Goal: Entertainment & Leisure: Browse casually

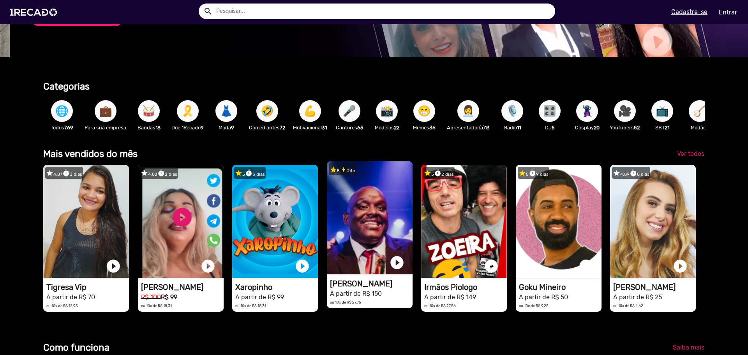
scroll to position [0, 742]
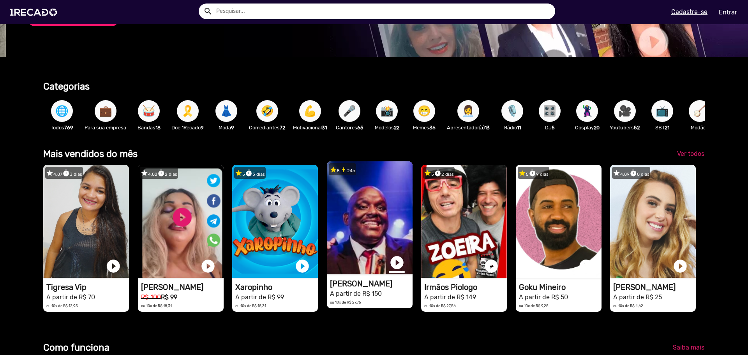
click at [389, 270] on link "play_circle_filled" at bounding box center [397, 263] width 16 height 16
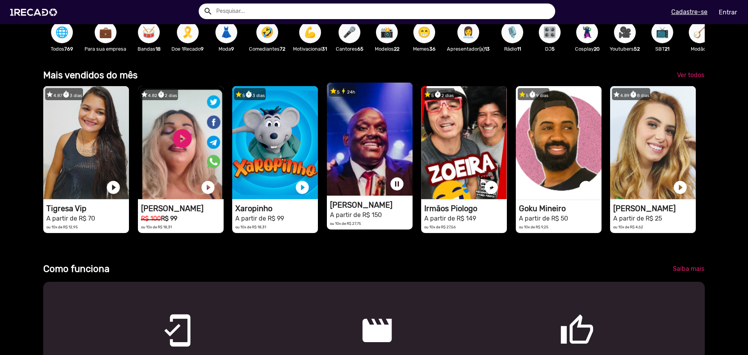
scroll to position [234, 0]
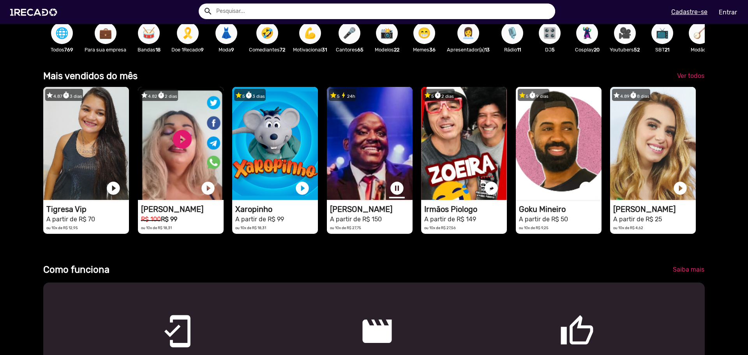
click at [397, 188] on link "pause_circle" at bounding box center [397, 188] width 16 height 16
click at [683, 78] on link "Ver todos" at bounding box center [691, 76] width 40 height 14
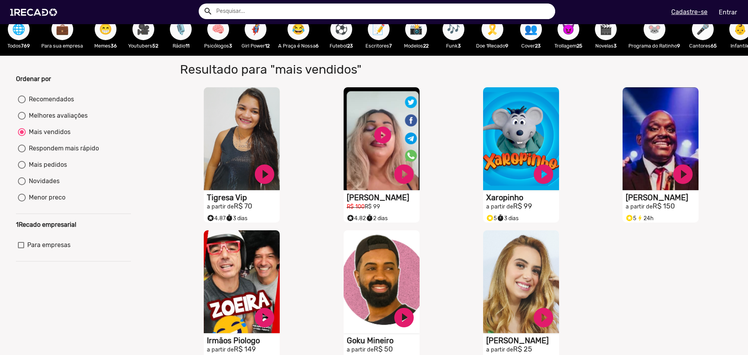
scroll to position [13, 0]
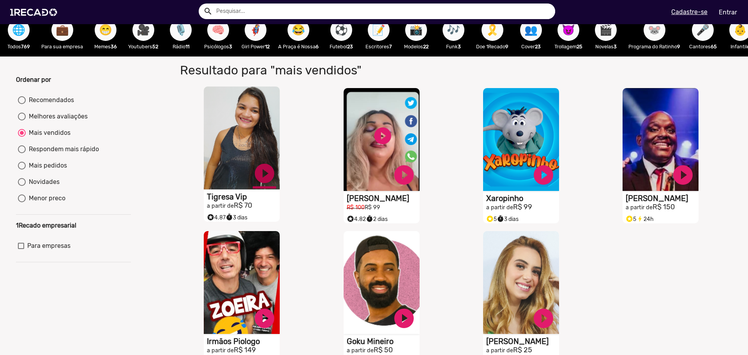
click at [264, 180] on link "play_circle_filled" at bounding box center [264, 173] width 23 height 23
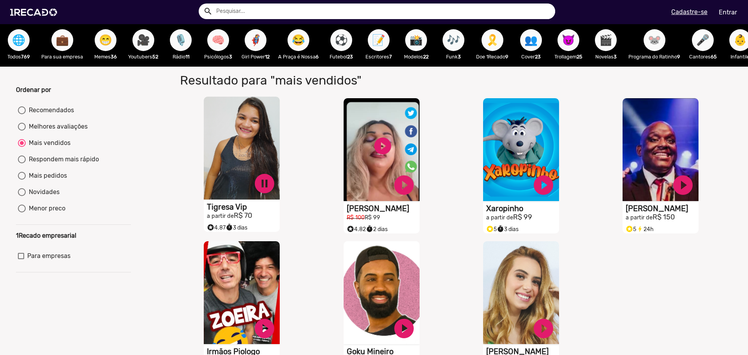
scroll to position [0, 0]
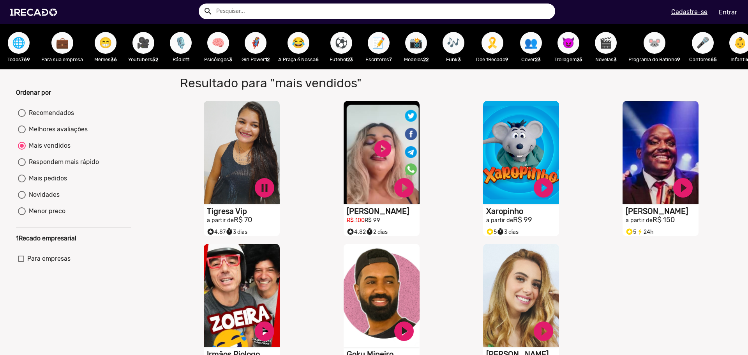
click at [300, 107] on div "S1RECADO vídeos dedicados para fãs e empresas pause_circle Tigresa Vip a partir…" at bounding box center [243, 168] width 139 height 143
click at [100, 48] on span "😁" at bounding box center [105, 43] width 13 height 22
radio input "true"
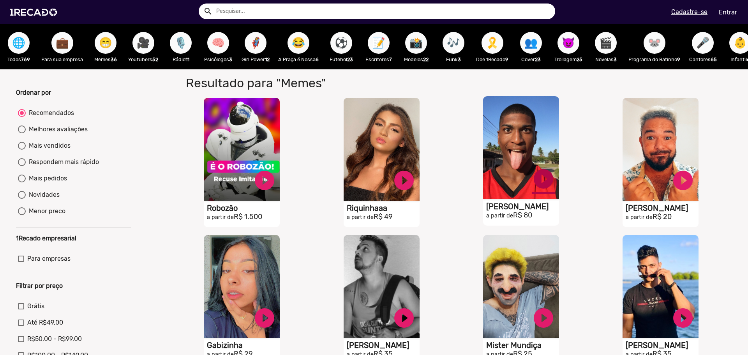
click at [276, 189] on link "play_circle_filled" at bounding box center [264, 180] width 23 height 23
drag, startPoint x: 540, startPoint y: 184, endPoint x: 521, endPoint y: 187, distance: 19.0
click at [276, 184] on link "pause_circle" at bounding box center [264, 180] width 23 height 23
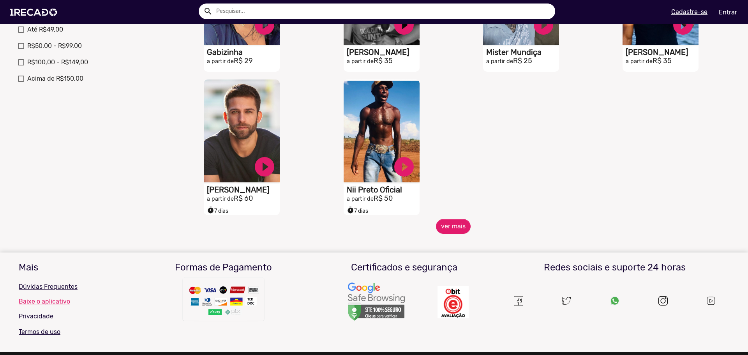
scroll to position [312, 0]
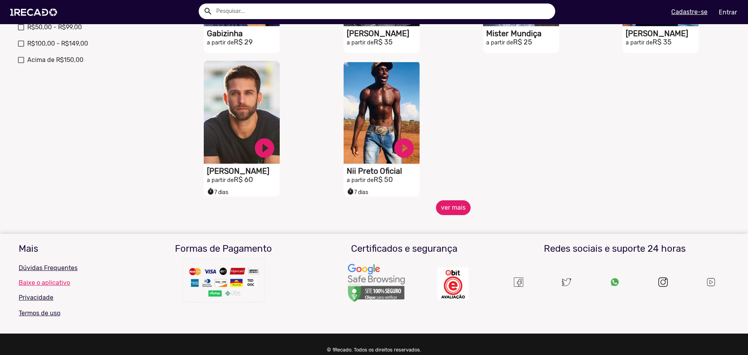
click at [444, 215] on button "ver mais" at bounding box center [453, 207] width 35 height 15
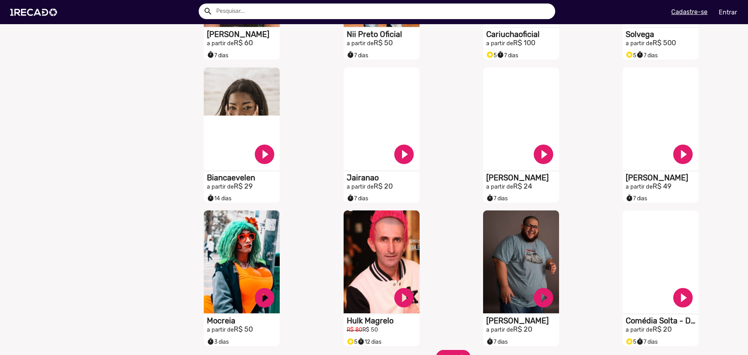
scroll to position [467, 0]
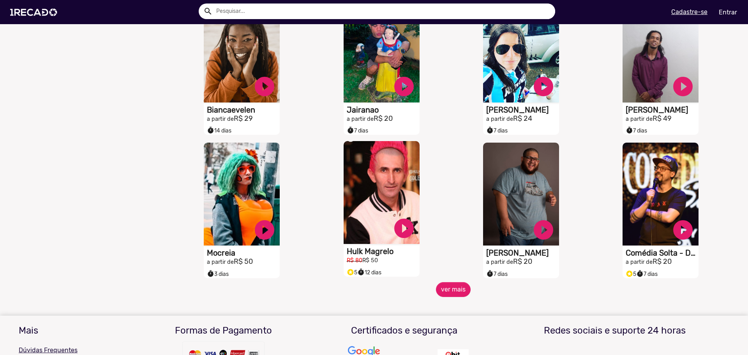
scroll to position [637, 0]
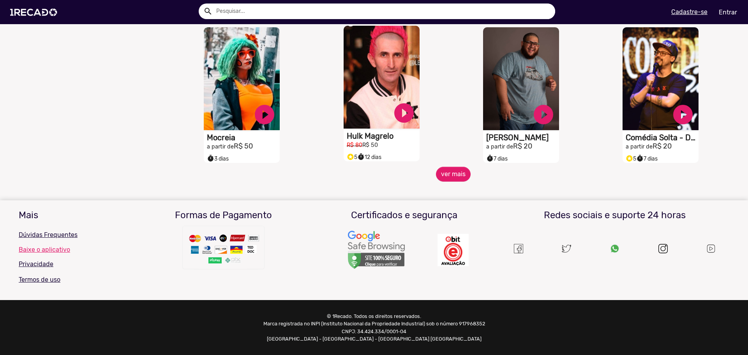
click at [447, 182] on mat-sidenav-content "🌐 Todos 769 💼 Para sua empresa 😁 Memes 36 🎥 Youtubers 52 🎙️ Rádio 11 🧠 Psicólog…" at bounding box center [374, 177] width 748 height 355
click at [447, 177] on button "ver mais" at bounding box center [453, 174] width 35 height 15
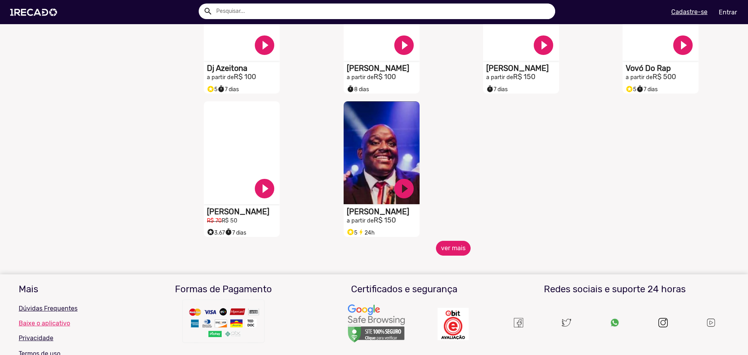
scroll to position [988, 0]
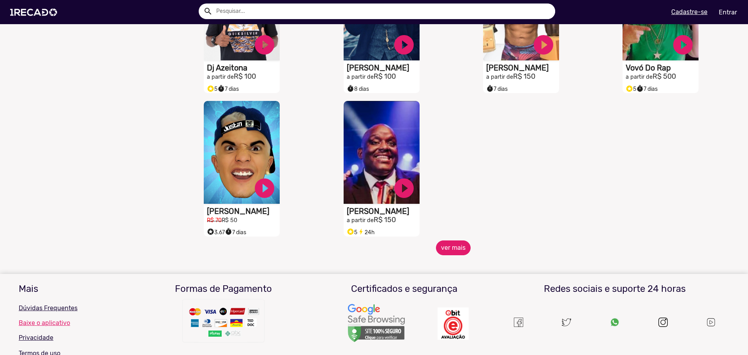
click at [443, 252] on button "ver mais" at bounding box center [453, 247] width 35 height 15
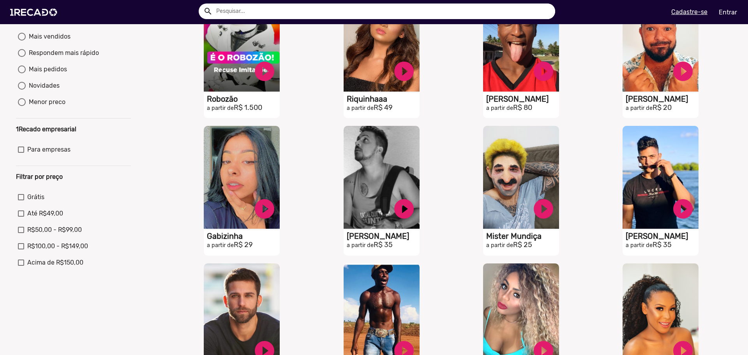
scroll to position [0, 0]
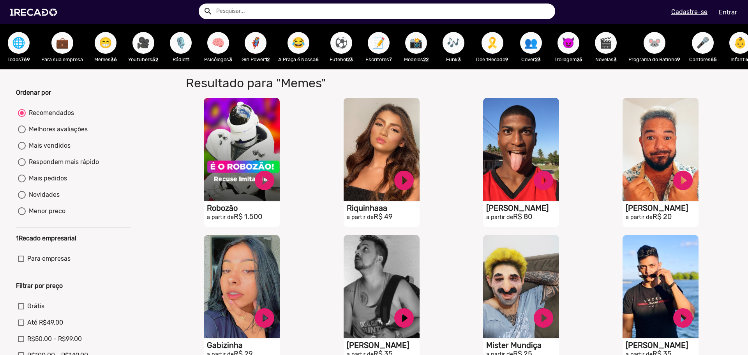
click at [337, 44] on span "⚽" at bounding box center [341, 43] width 13 height 22
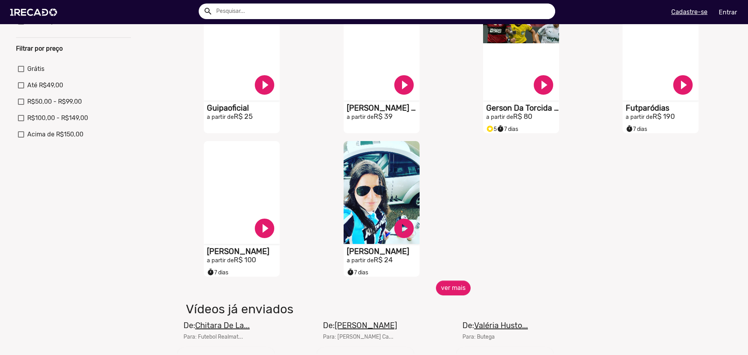
scroll to position [312, 0]
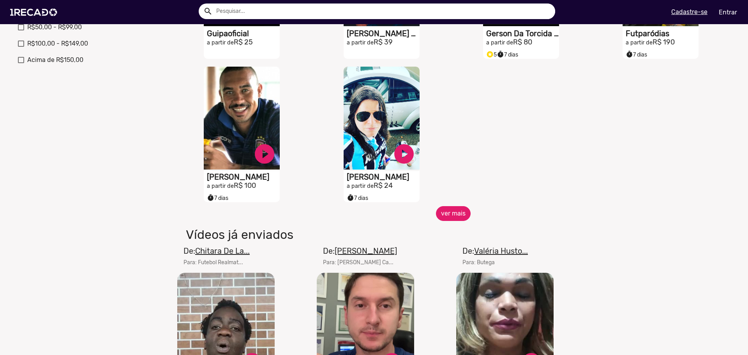
click at [459, 219] on button "ver mais" at bounding box center [453, 213] width 35 height 15
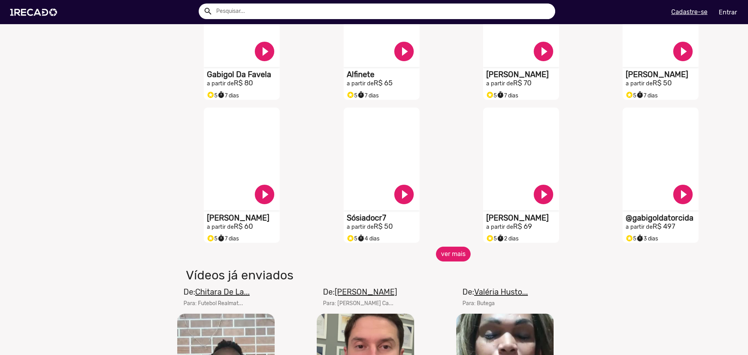
scroll to position [584, 0]
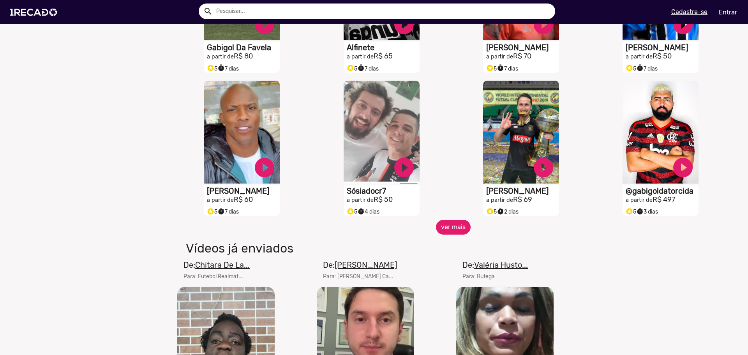
click at [439, 233] on button "ver mais" at bounding box center [453, 227] width 35 height 15
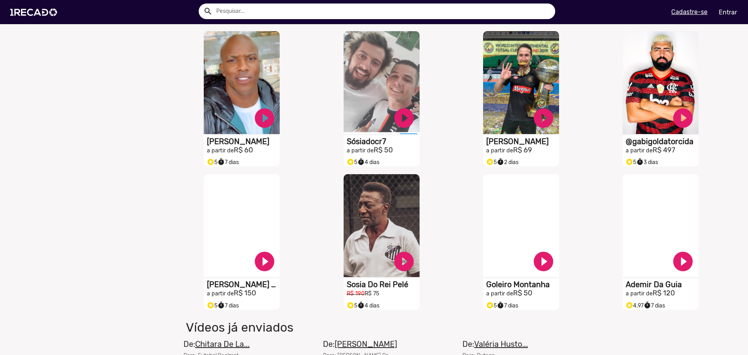
scroll to position [740, 0]
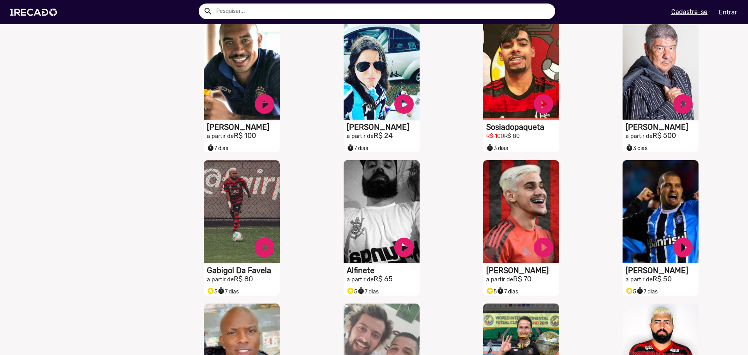
scroll to position [0, 0]
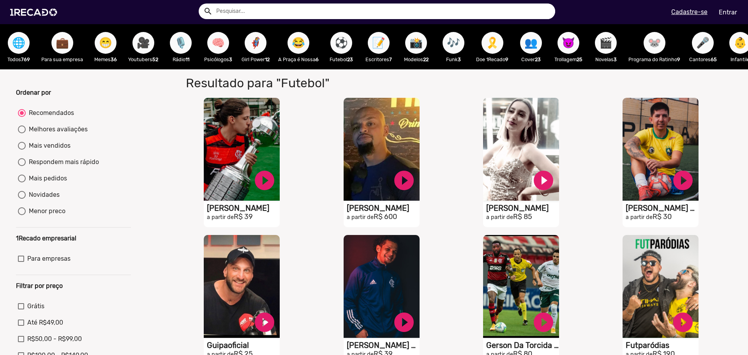
click at [251, 36] on span "🦸‍♀️" at bounding box center [255, 43] width 13 height 22
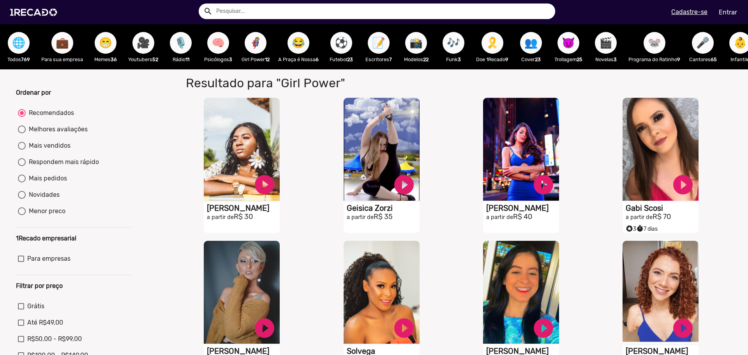
click at [14, 53] on span "🌐" at bounding box center [18, 43] width 13 height 22
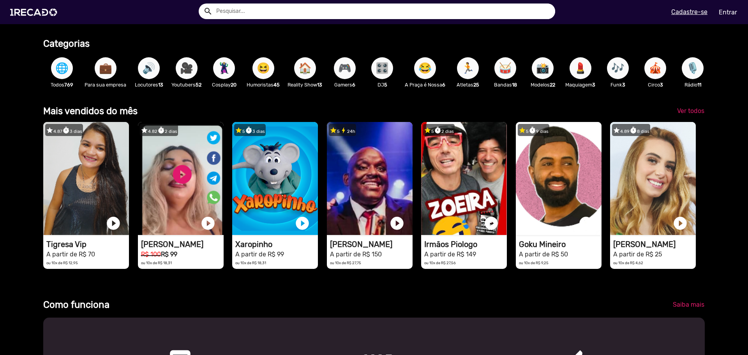
scroll to position [273, 0]
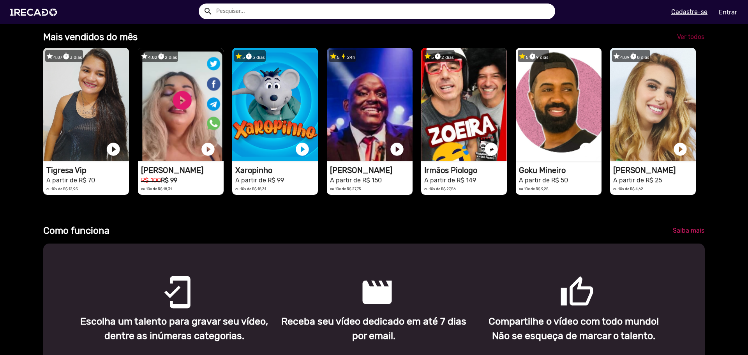
click at [693, 41] on span "Ver todos" at bounding box center [690, 36] width 27 height 7
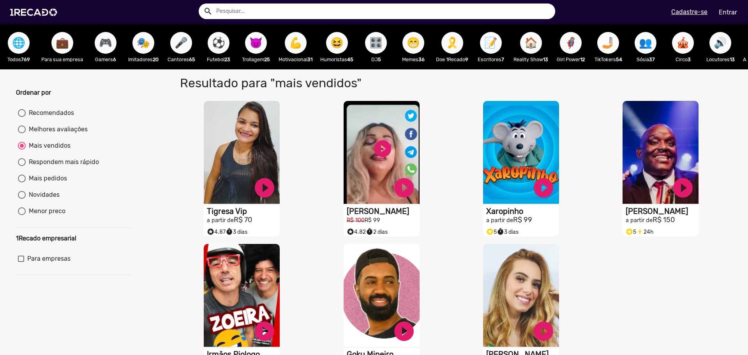
click at [611, 41] on span "🤳🏼" at bounding box center [607, 43] width 13 height 22
radio input "true"
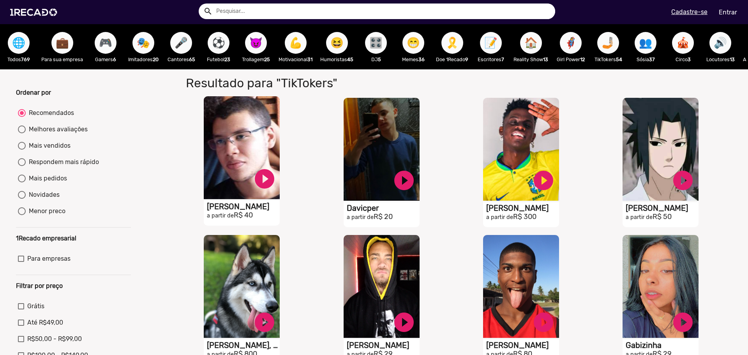
click at [261, 122] on video "S1RECADO vídeos dedicados para fãs e empresas" at bounding box center [242, 147] width 76 height 103
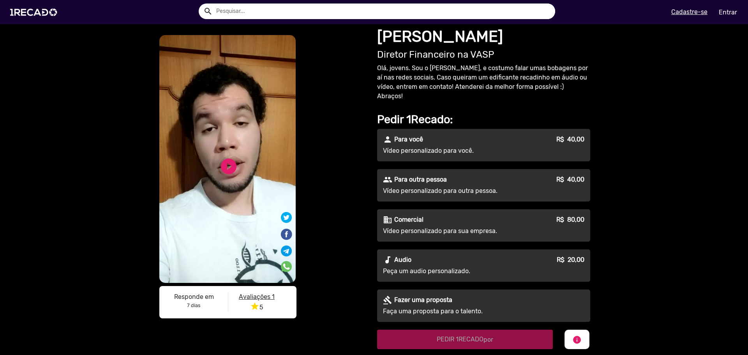
drag, startPoint x: 352, startPoint y: 141, endPoint x: 371, endPoint y: 138, distance: 19.2
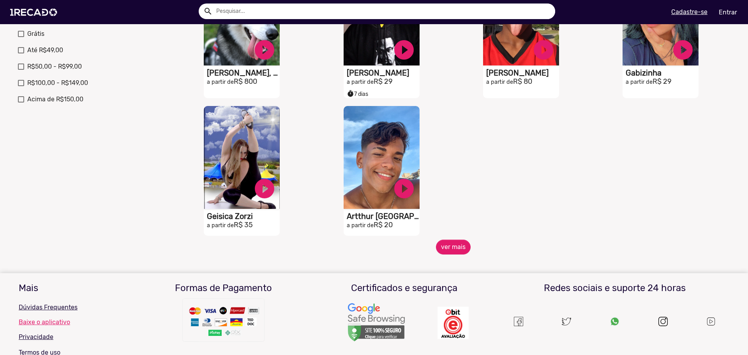
scroll to position [273, 0]
click at [458, 250] on button "ver mais" at bounding box center [453, 246] width 35 height 15
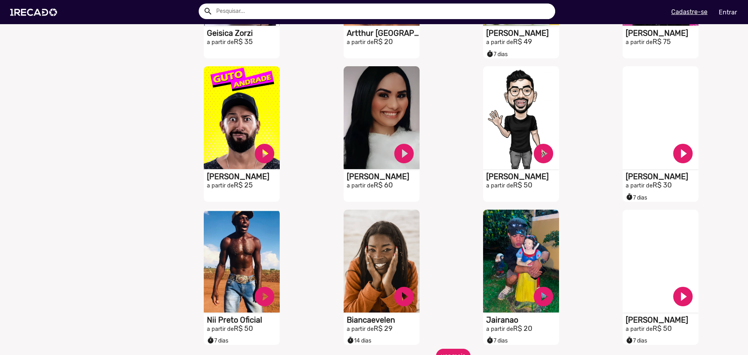
scroll to position [545, 0]
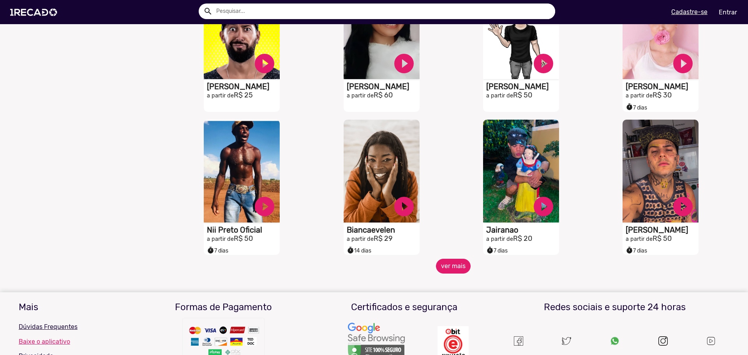
click at [453, 272] on button "ver mais" at bounding box center [453, 266] width 35 height 15
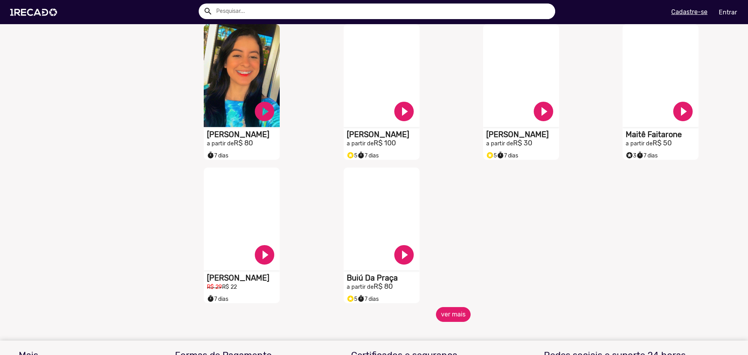
scroll to position [935, 0]
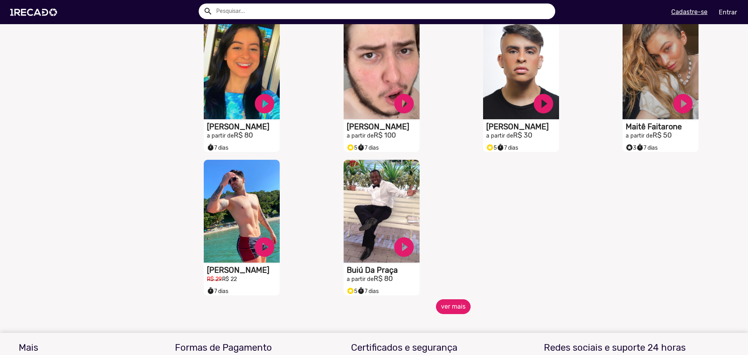
click at [443, 313] on button "ver mais" at bounding box center [453, 306] width 35 height 15
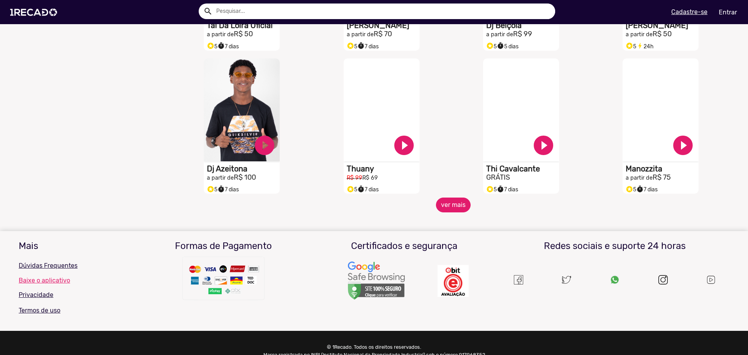
scroll to position [1324, 0]
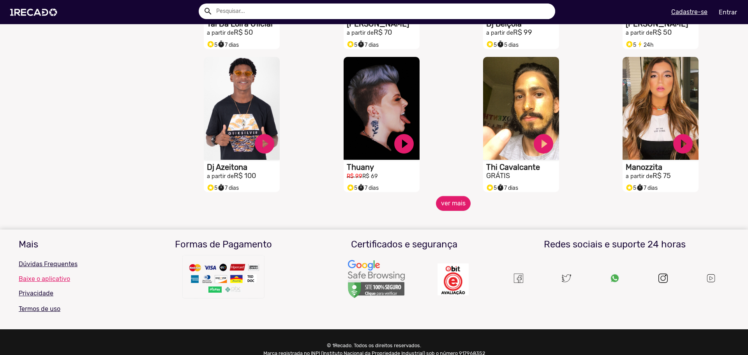
click at [456, 229] on mat-sidenav-content "🌐 Todos 769 💼 Para sua empresa 👩‍💼 Apresentador(a) 13 🎤 Cantores 65 🏃 Atletas 2…" at bounding box center [374, 177] width 748 height 355
click at [452, 217] on mat-sidenav-content "🌐 Todos 769 💼 Para sua empresa 👩‍💼 Apresentador(a) 13 🎤 Cantores 65 🏃 Atletas 2…" at bounding box center [374, 177] width 748 height 355
click at [448, 211] on button "ver mais" at bounding box center [453, 203] width 35 height 15
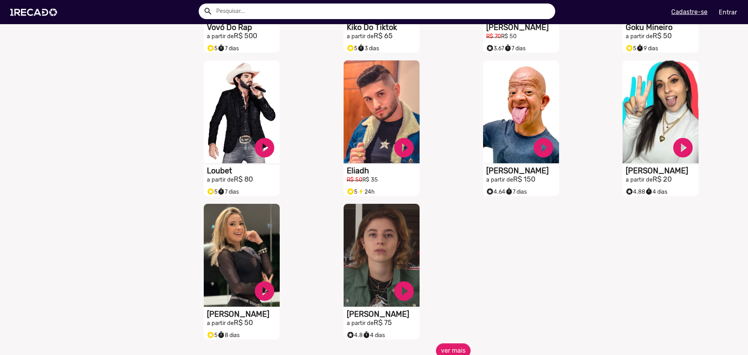
scroll to position [1675, 0]
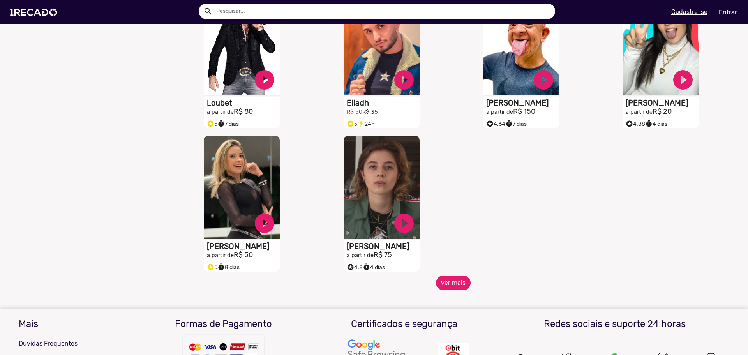
click at [451, 290] on button "ver mais" at bounding box center [453, 282] width 35 height 15
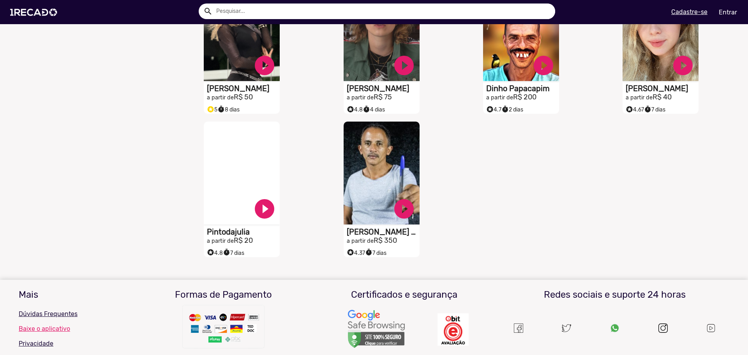
scroll to position [1753, 0]
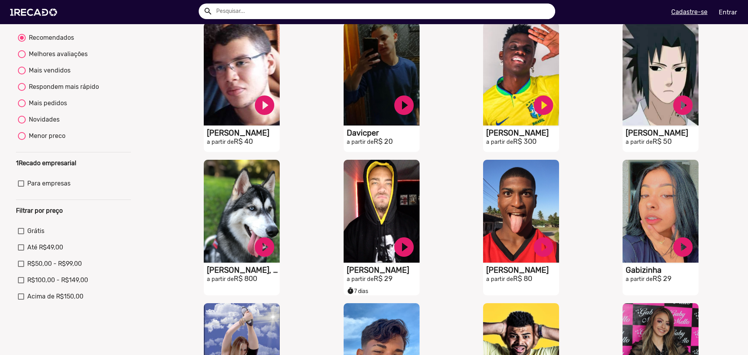
scroll to position [0, 0]
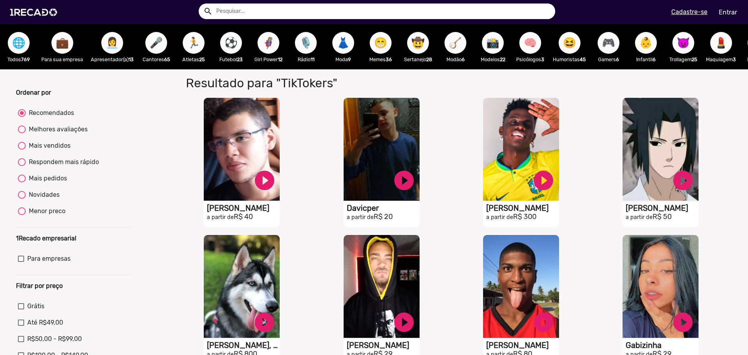
click at [419, 46] on span "🤠" at bounding box center [417, 43] width 13 height 22
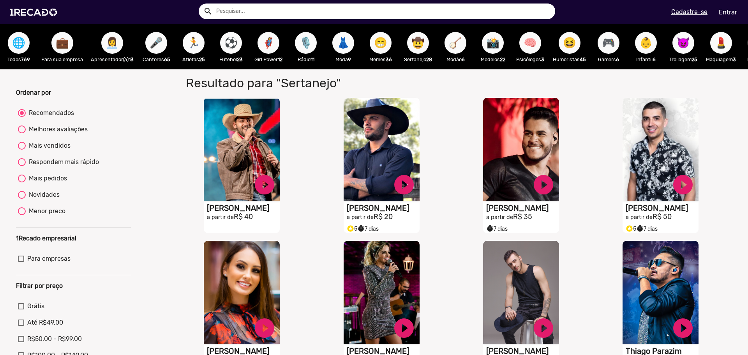
click at [121, 56] on p "Apresentador(a) 13" at bounding box center [112, 59] width 43 height 7
click at [109, 42] on span "👩‍💼" at bounding box center [112, 43] width 13 height 22
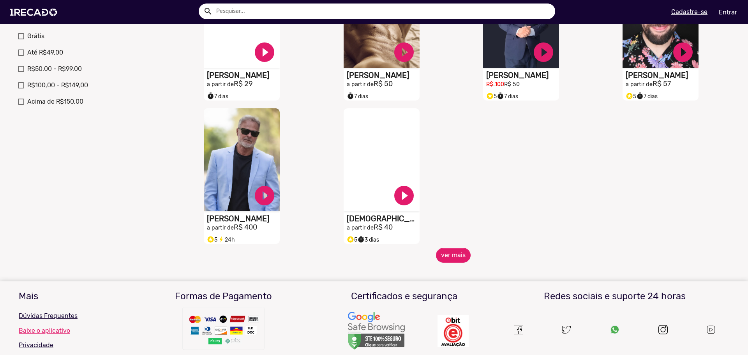
scroll to position [273, 0]
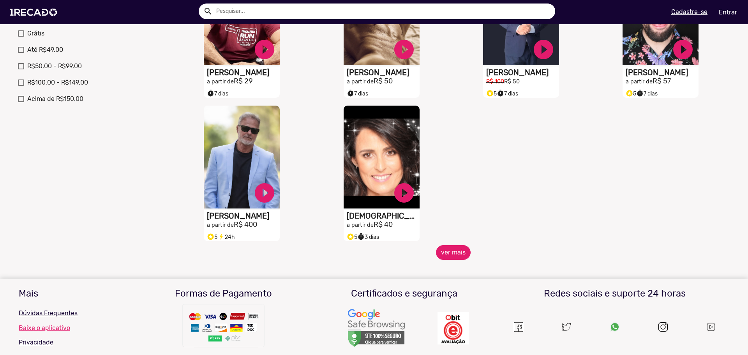
click at [442, 257] on button "ver mais" at bounding box center [453, 252] width 35 height 15
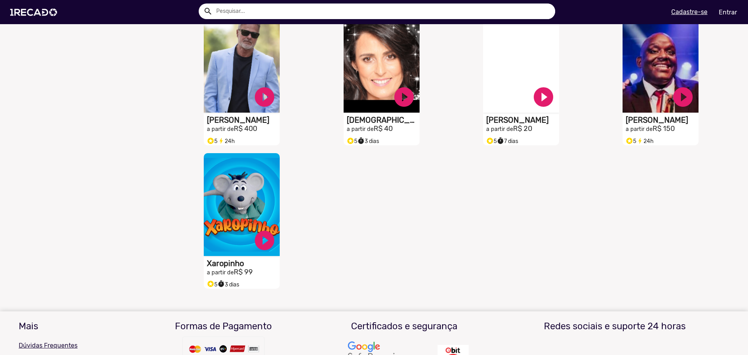
scroll to position [351, 0]
